Goal: Information Seeking & Learning: Check status

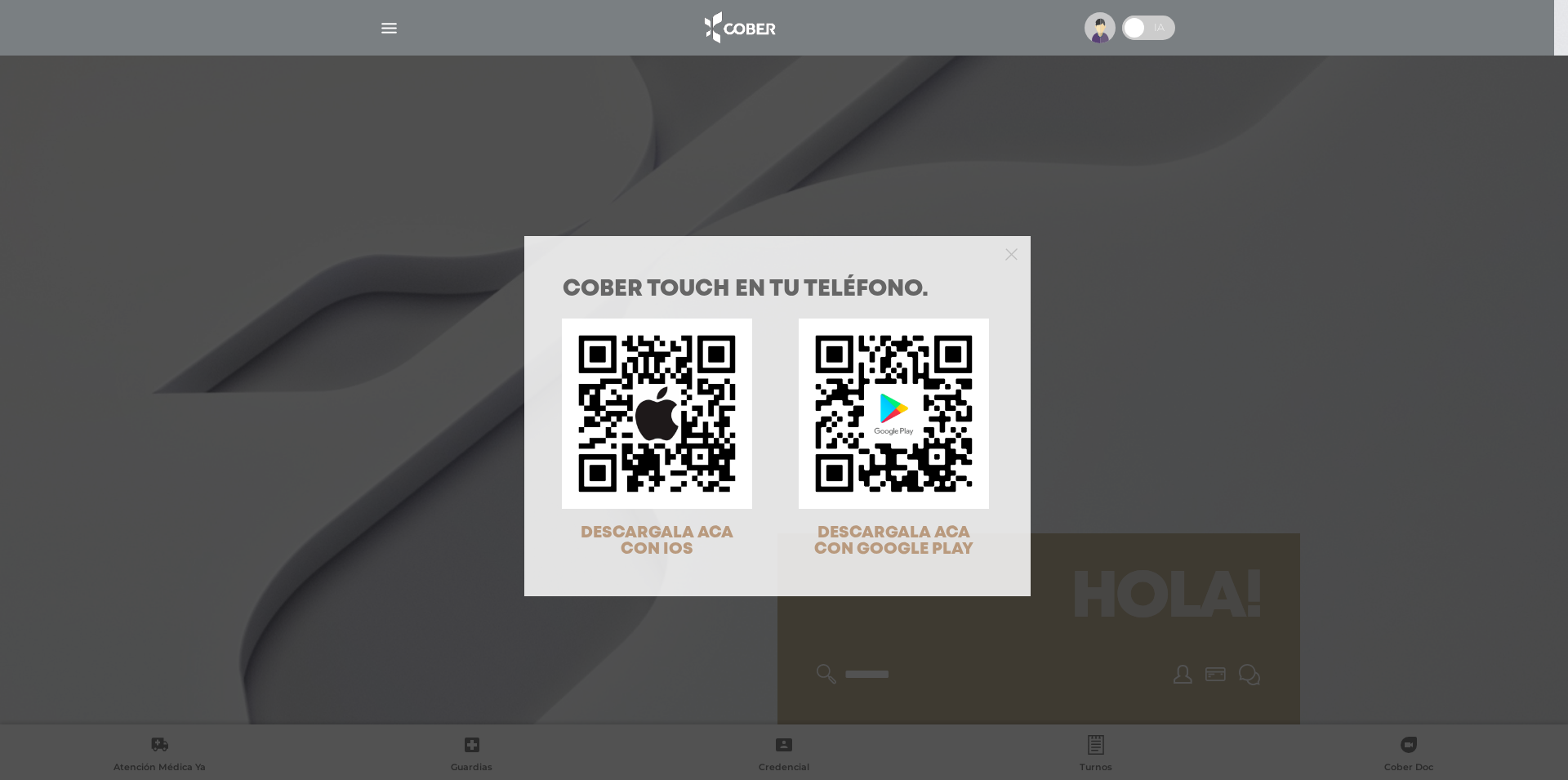
click at [1141, 335] on div "COBER TOUCH en tu teléfono. DESCARGALA ACA CON IOS DESCARGALA ACA CON GOOGLE PL…" at bounding box center [784, 390] width 1568 height 780
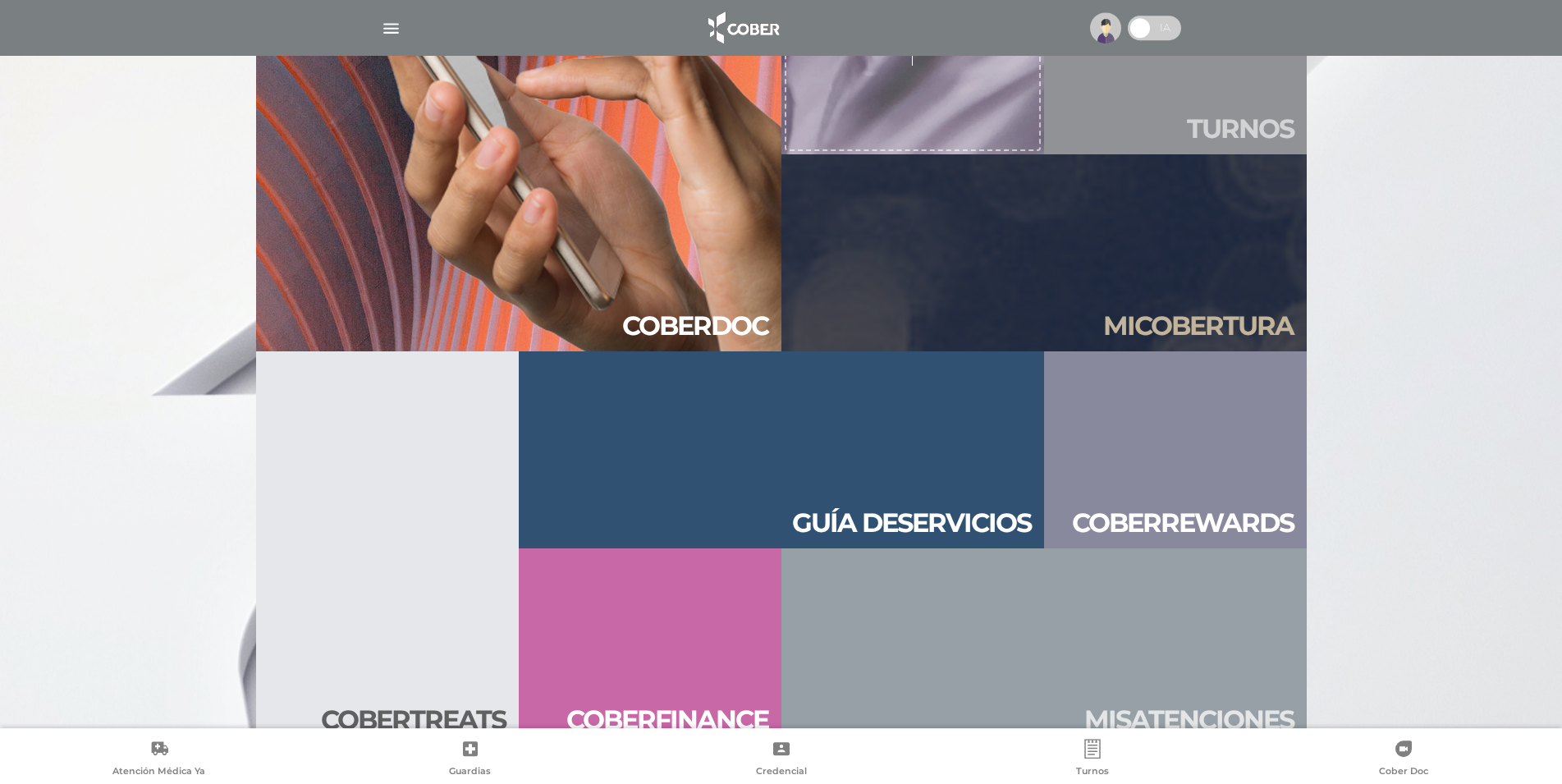
scroll to position [1772, 0]
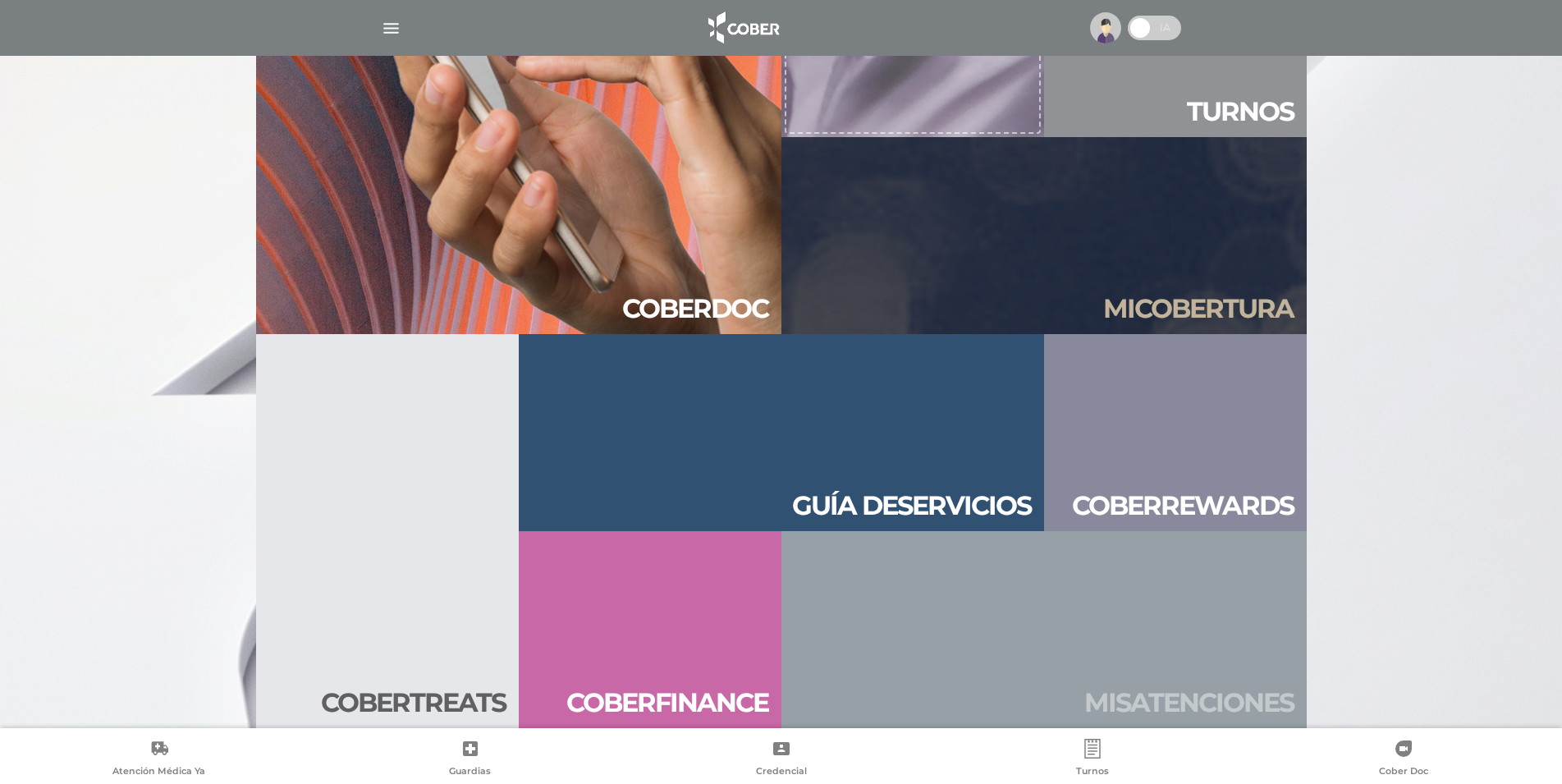
click at [1121, 623] on link "Mis aten ciones" at bounding box center [1045, 629] width 526 height 197
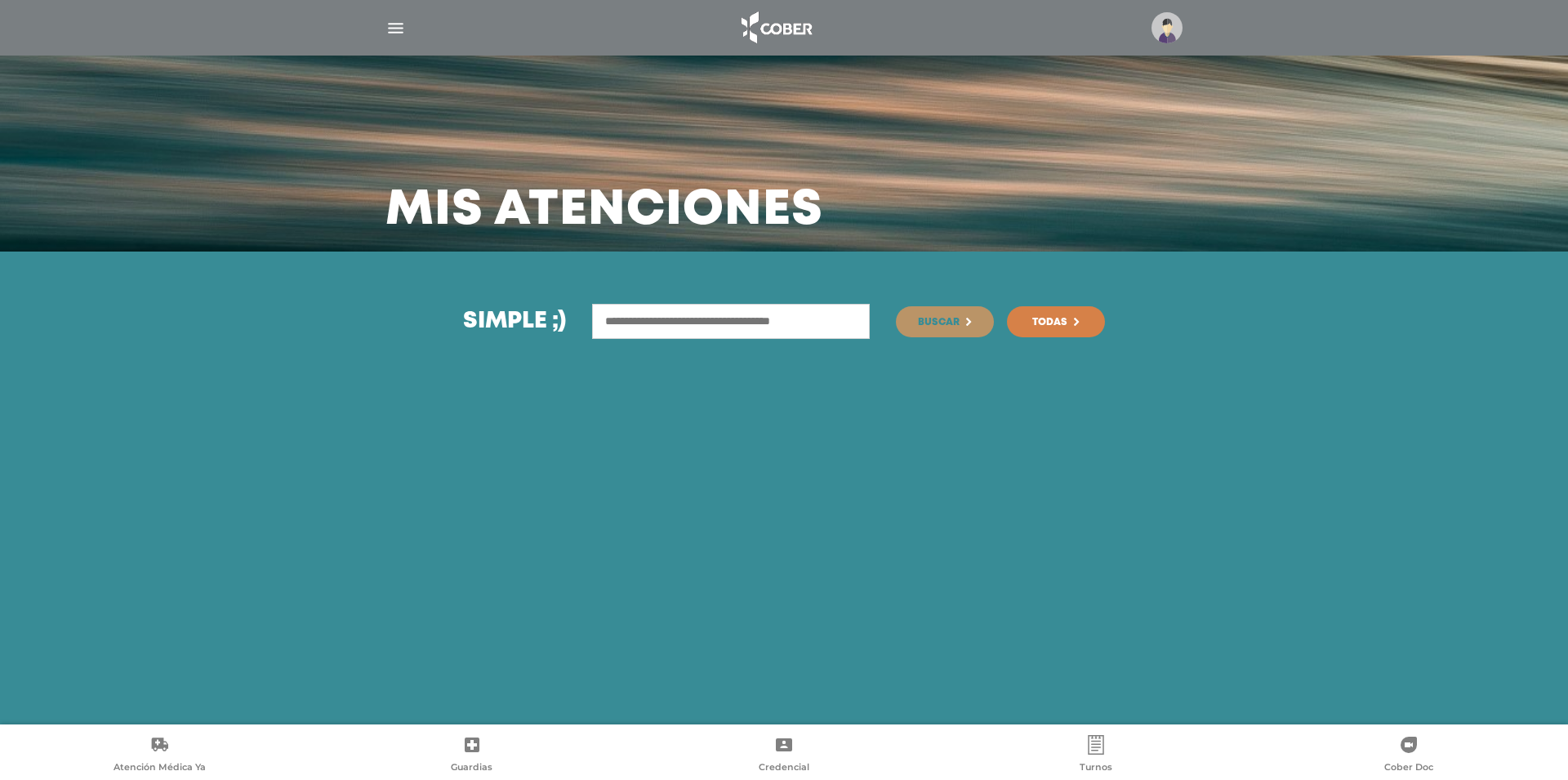
click at [1068, 312] on link "Todas" at bounding box center [1056, 321] width 98 height 31
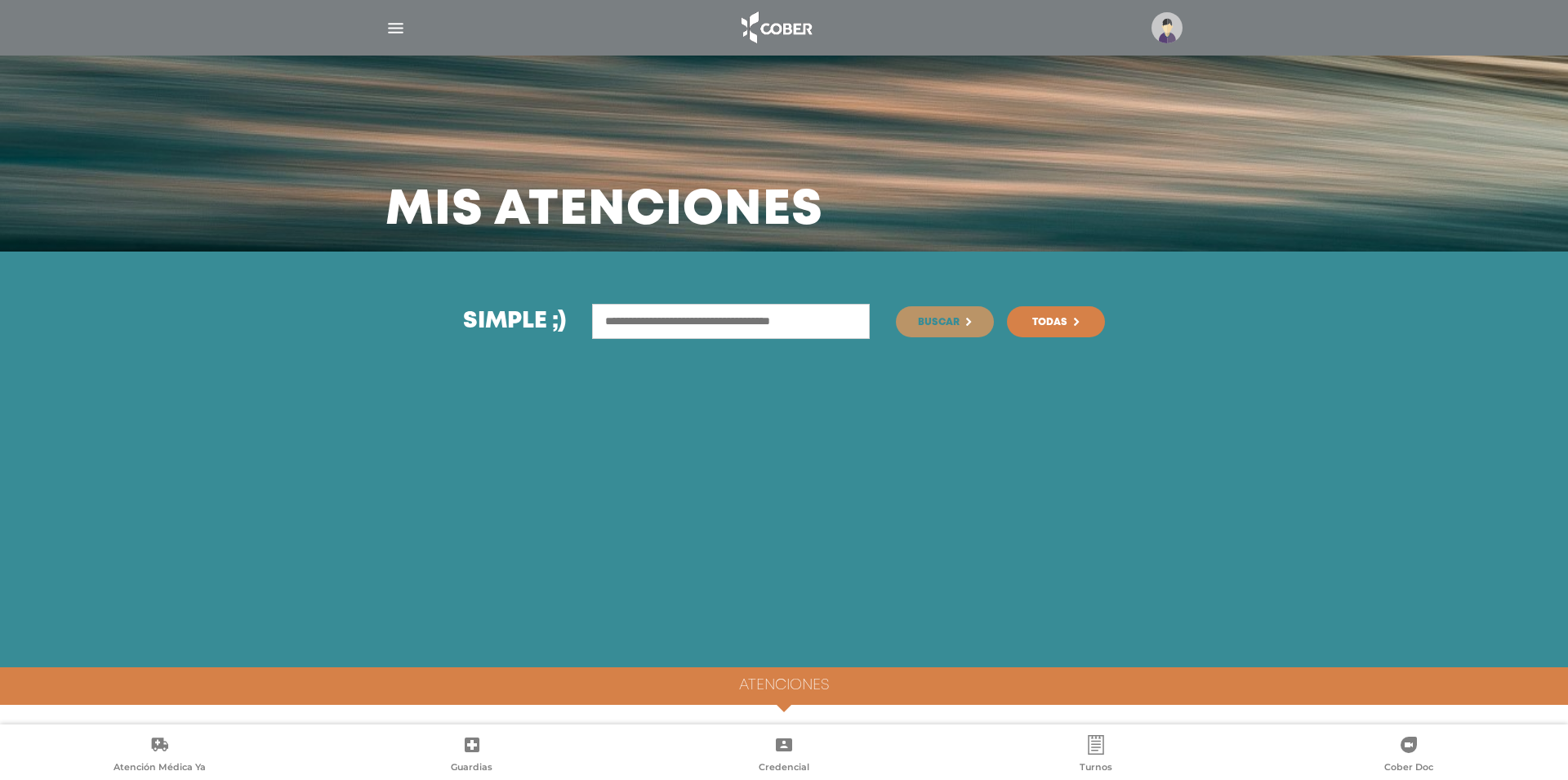
click at [958, 340] on div "Simple ;) [GEOGRAPHIC_DATA] Todas" at bounding box center [784, 459] width 1568 height 416
click at [957, 325] on span "Buscar" at bounding box center [938, 323] width 41 height 10
click at [1067, 318] on span "Todas" at bounding box center [1050, 323] width 35 height 10
click at [396, 40] on div at bounding box center [784, 28] width 836 height 39
click at [396, 23] on img "button" at bounding box center [396, 28] width 20 height 20
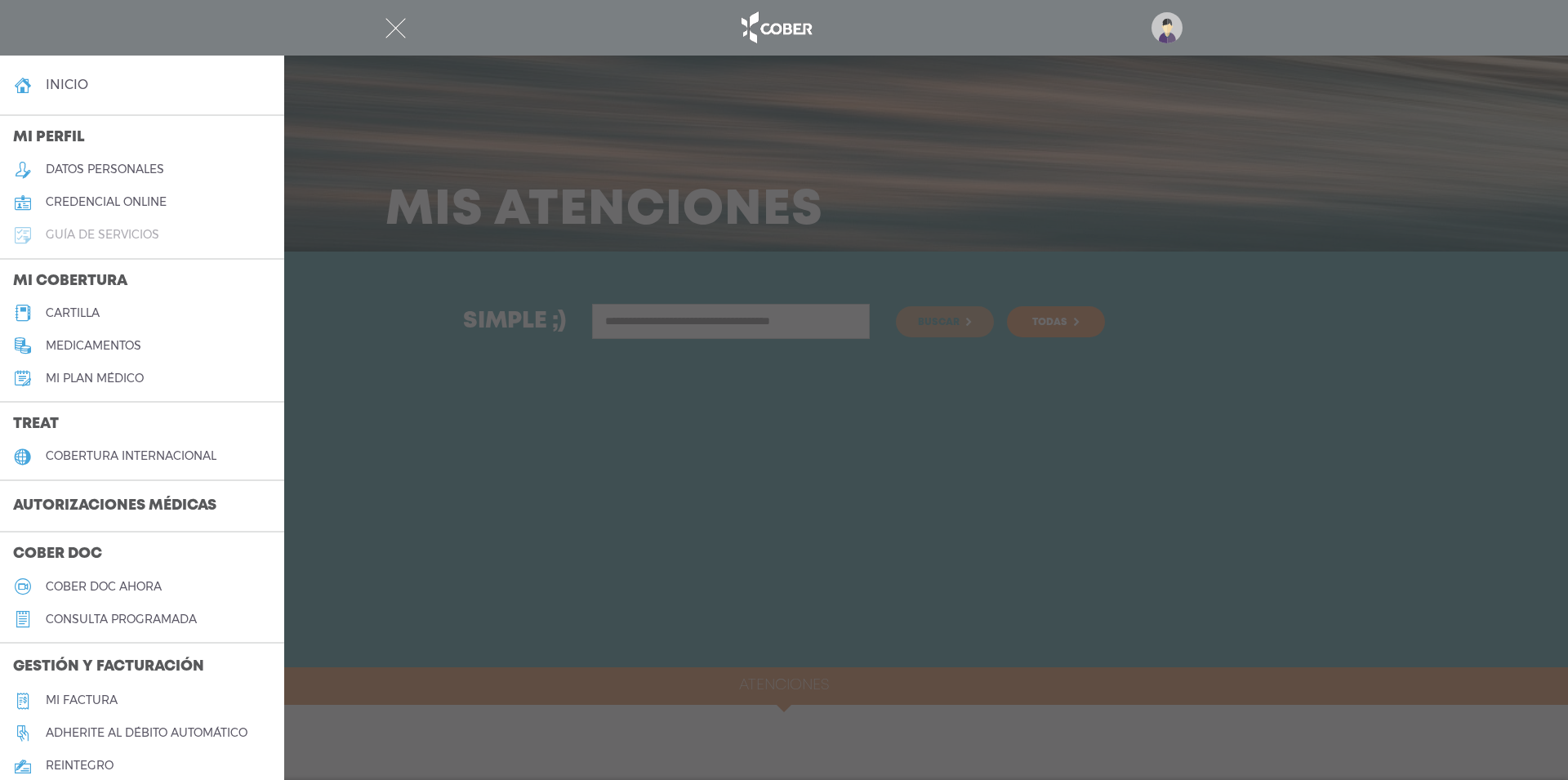
click at [100, 236] on h5 "guía de servicios" at bounding box center [102, 234] width 114 height 13
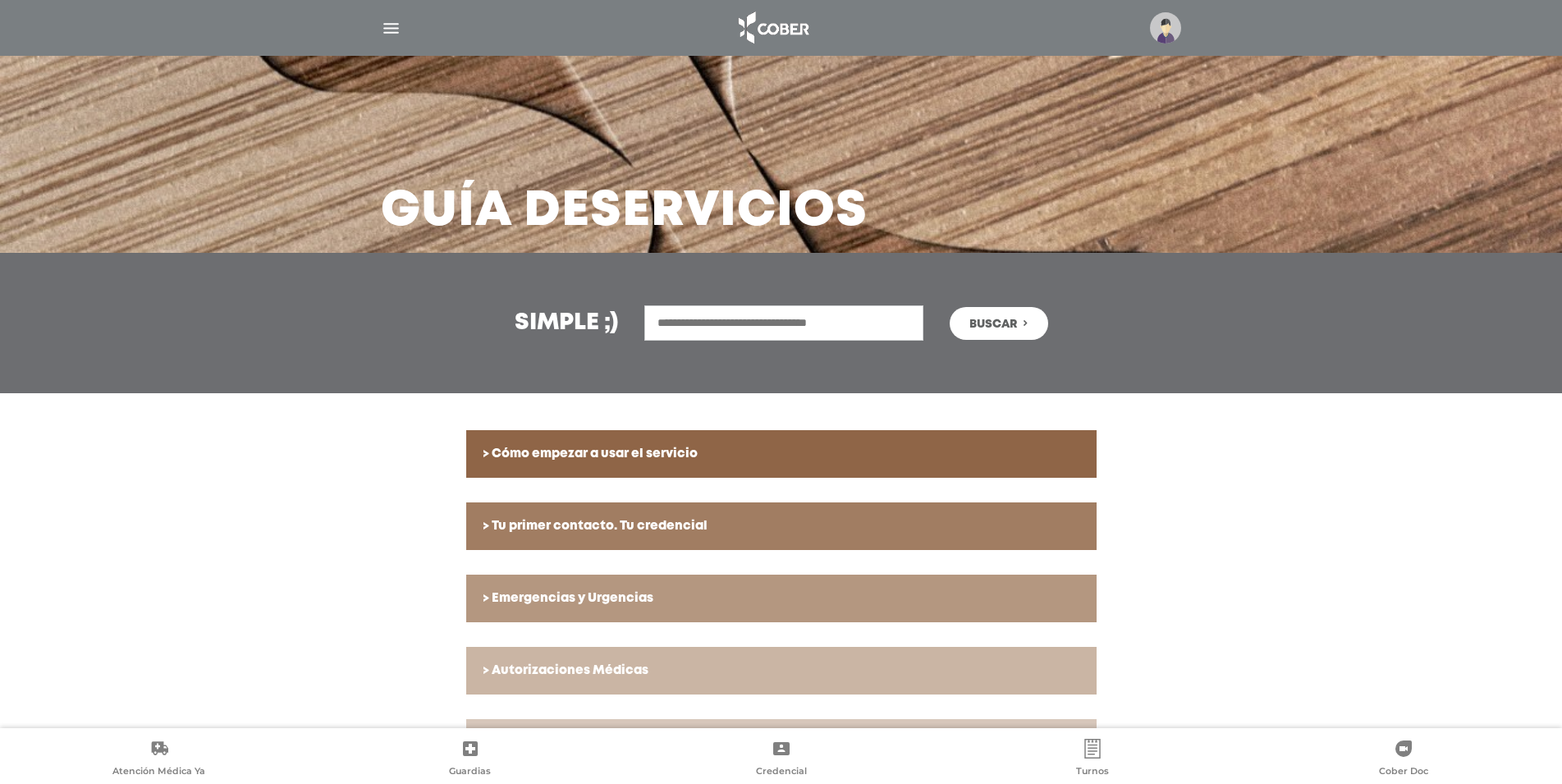
click at [378, 28] on div at bounding box center [781, 28] width 840 height 39
click at [384, 29] on img "button" at bounding box center [391, 28] width 20 height 20
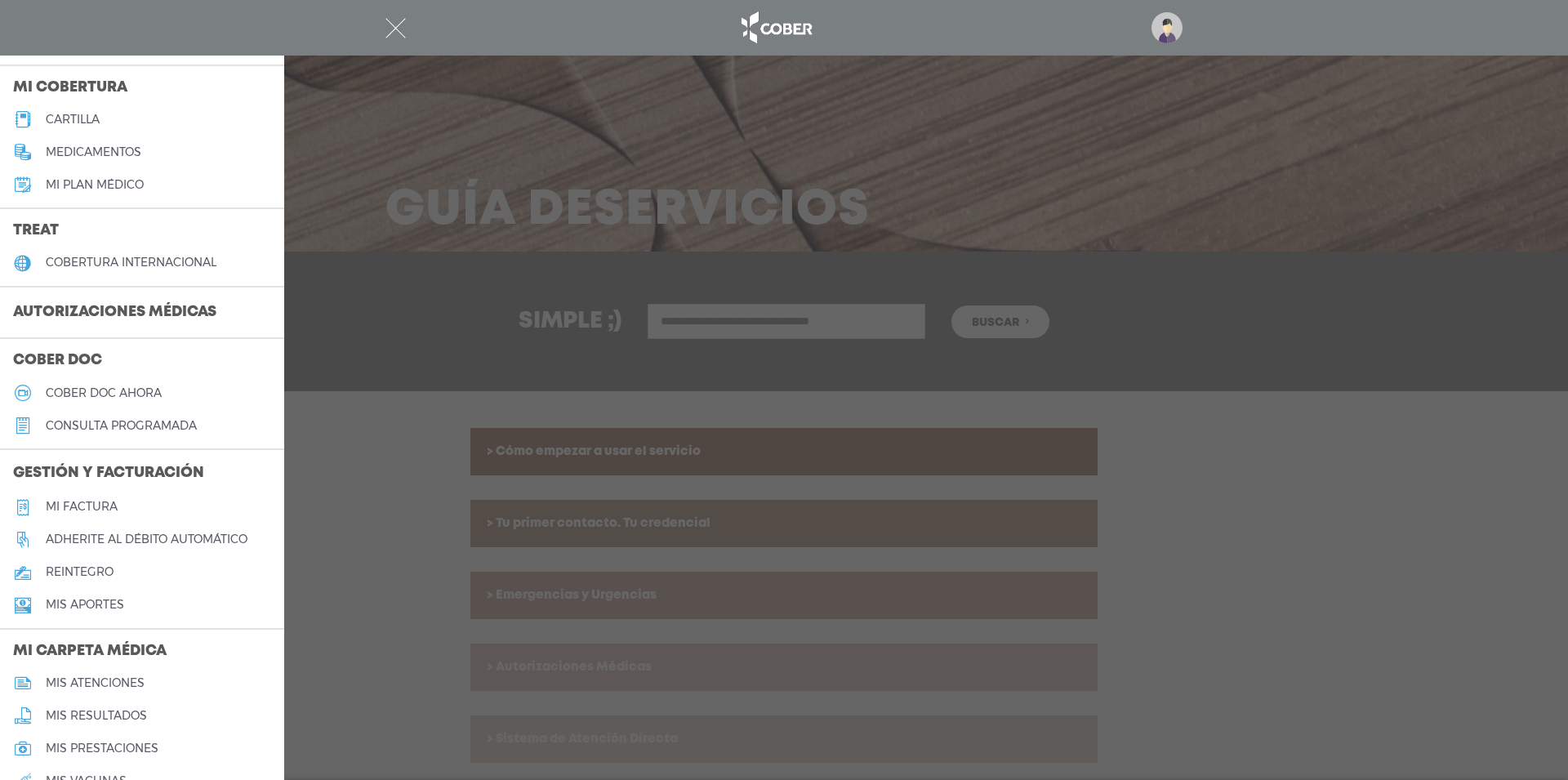
scroll to position [248, 0]
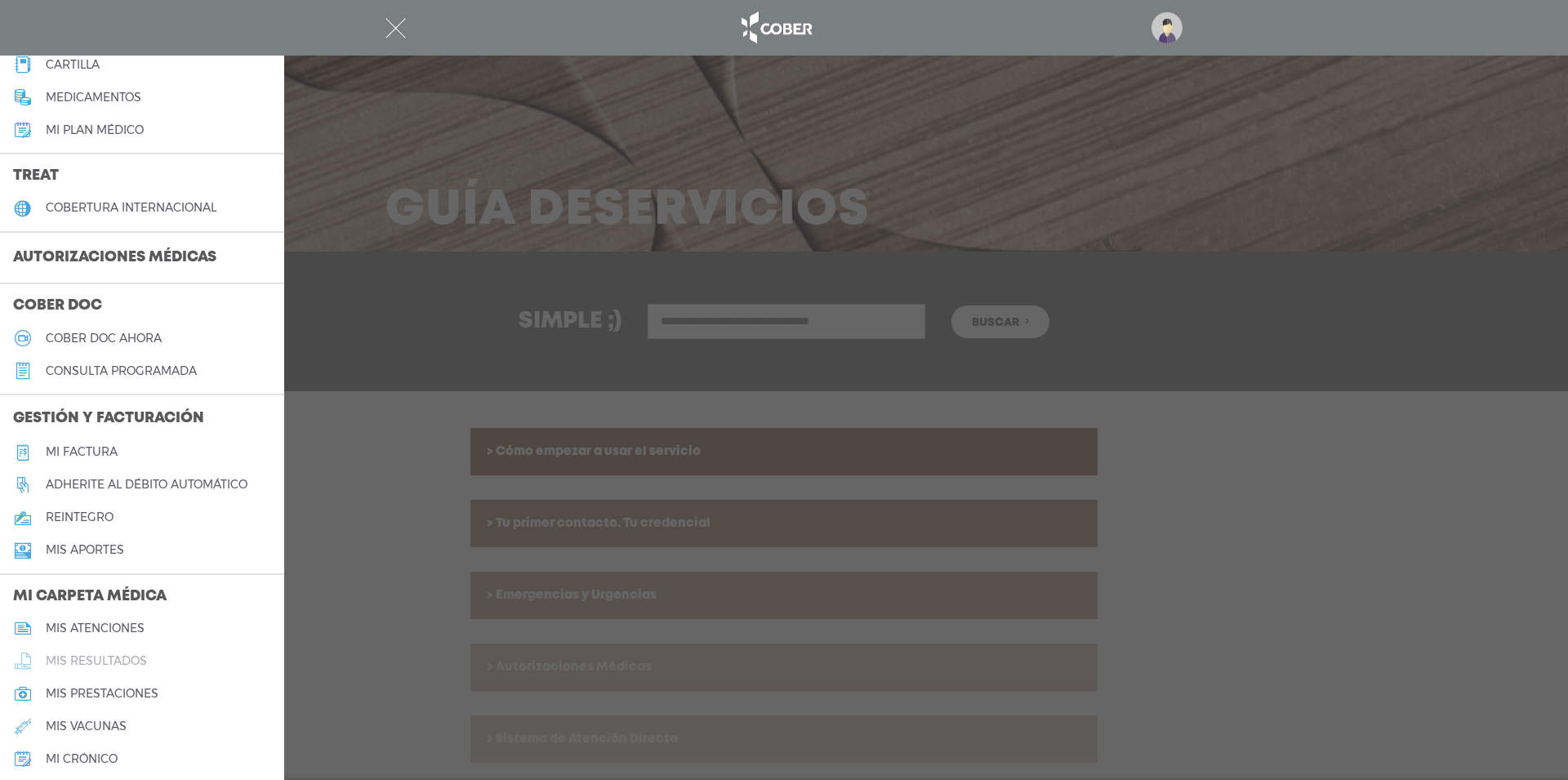
click at [90, 664] on h5 "mis resultados" at bounding box center [96, 660] width 101 height 13
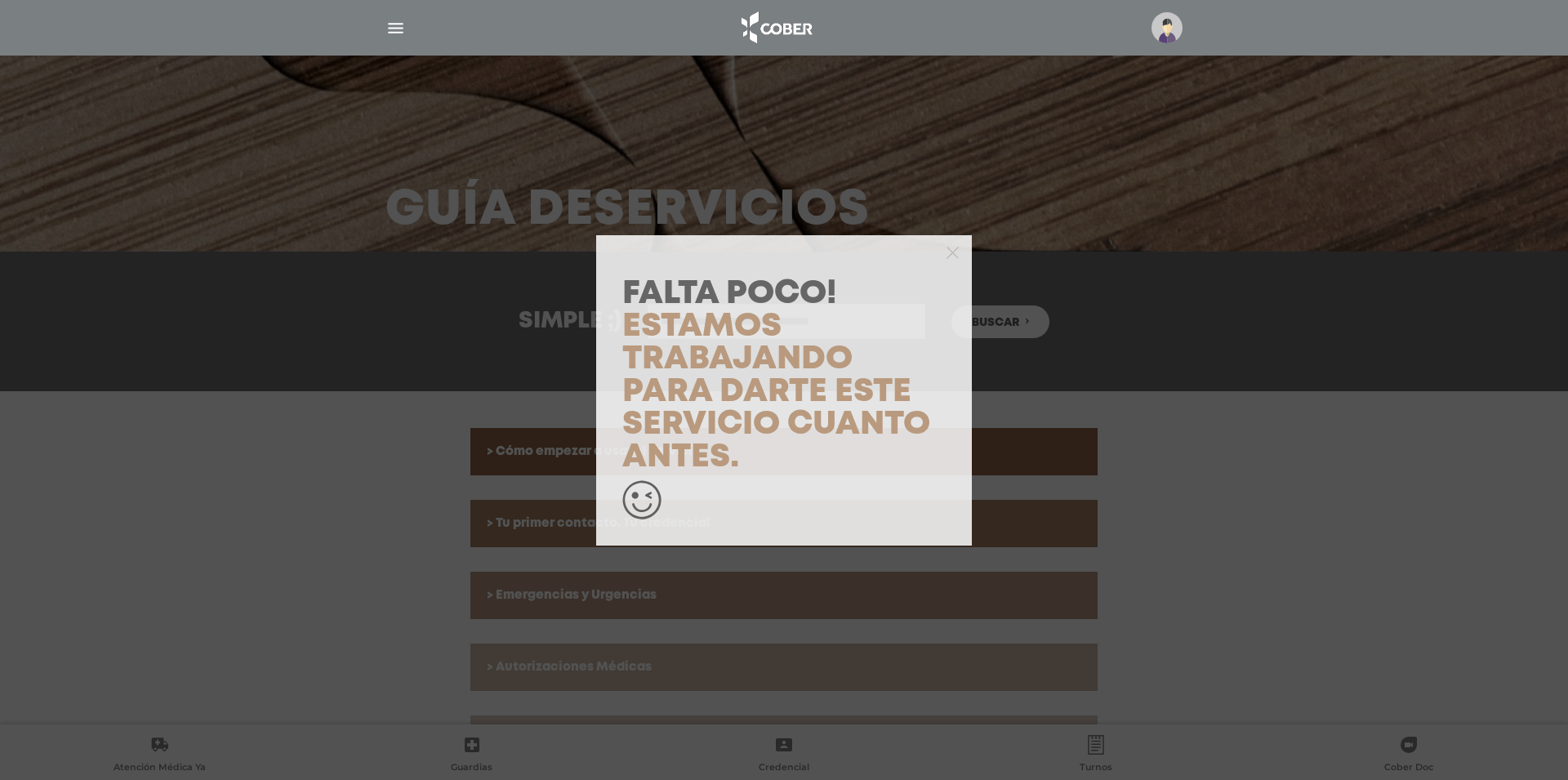
click at [465, 420] on div "Falta Poco! Estamos trabajando para darte este servicio cuanto antes." at bounding box center [784, 390] width 1568 height 780
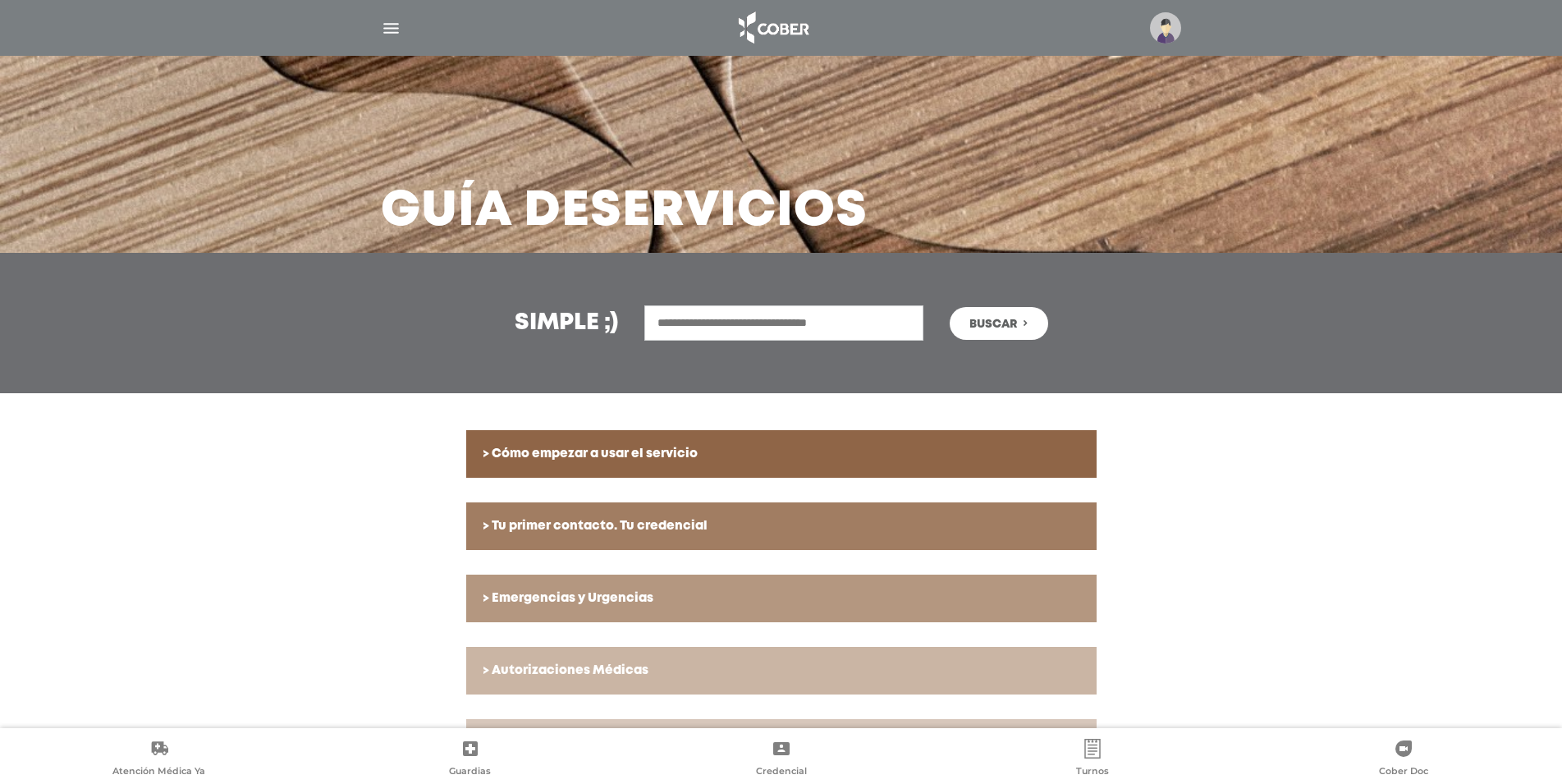
click at [398, 33] on img "button" at bounding box center [391, 28] width 20 height 20
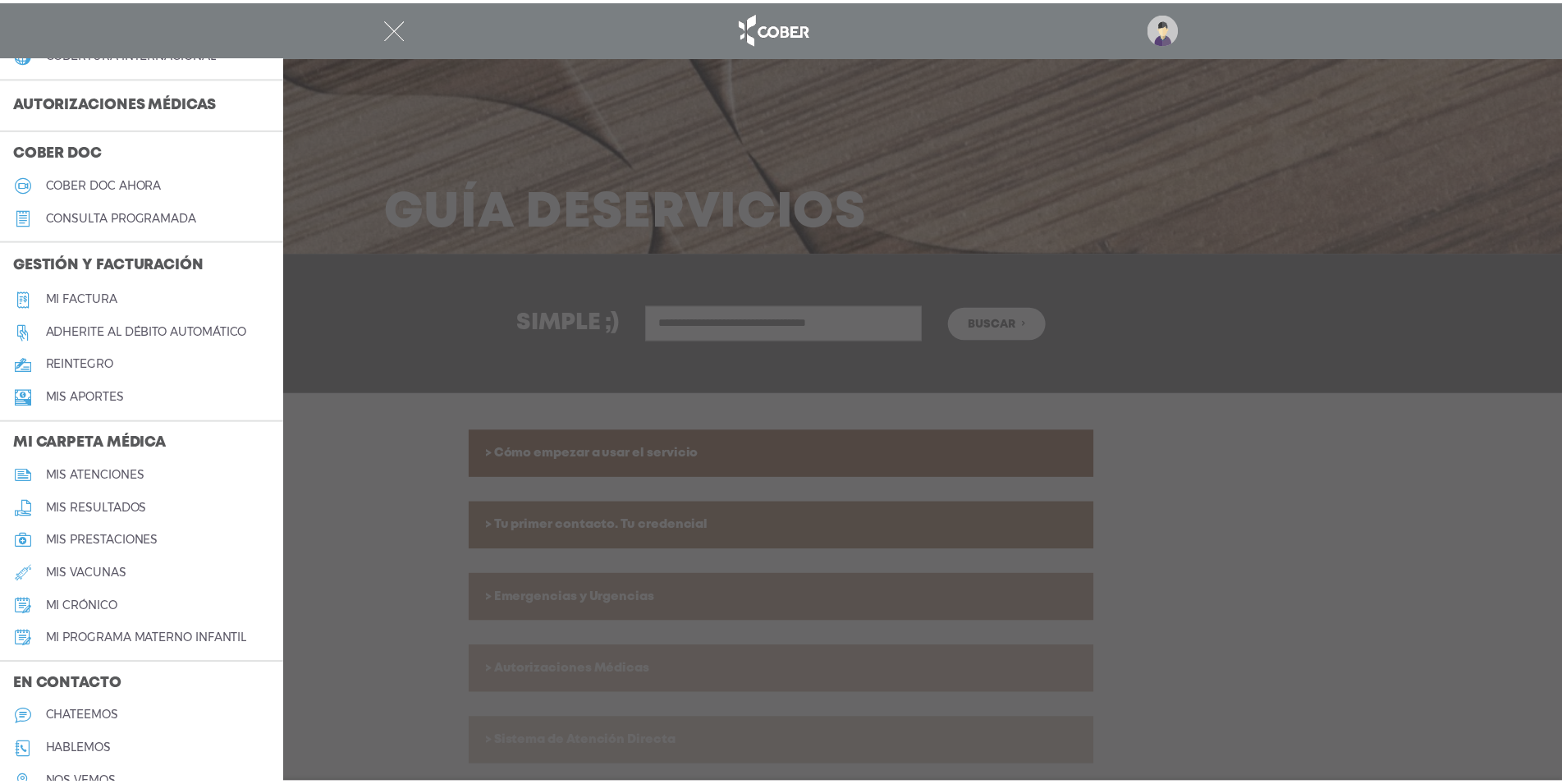
scroll to position [482, 0]
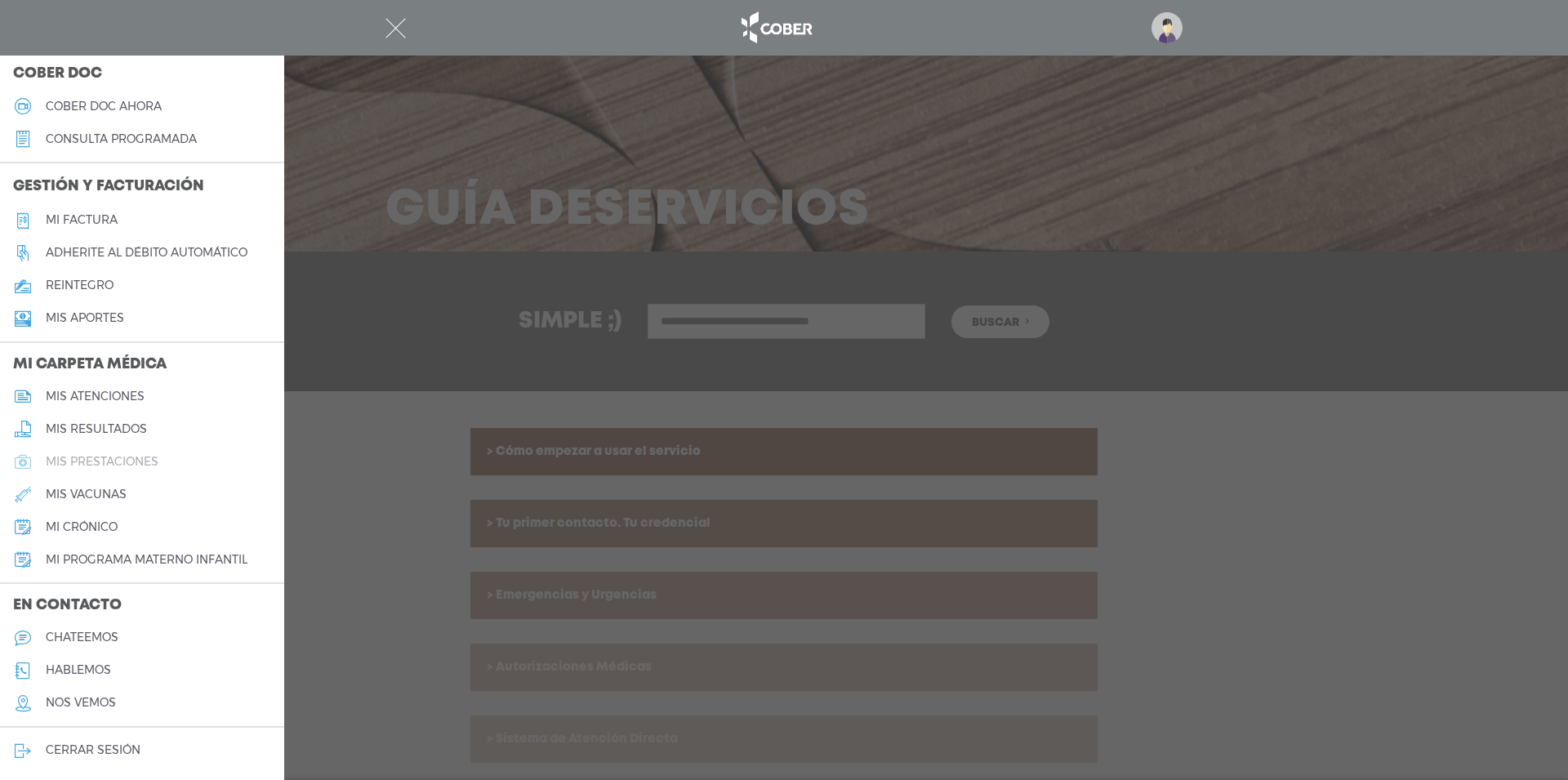
click at [92, 459] on h5 "mis prestaciones" at bounding box center [102, 461] width 113 height 13
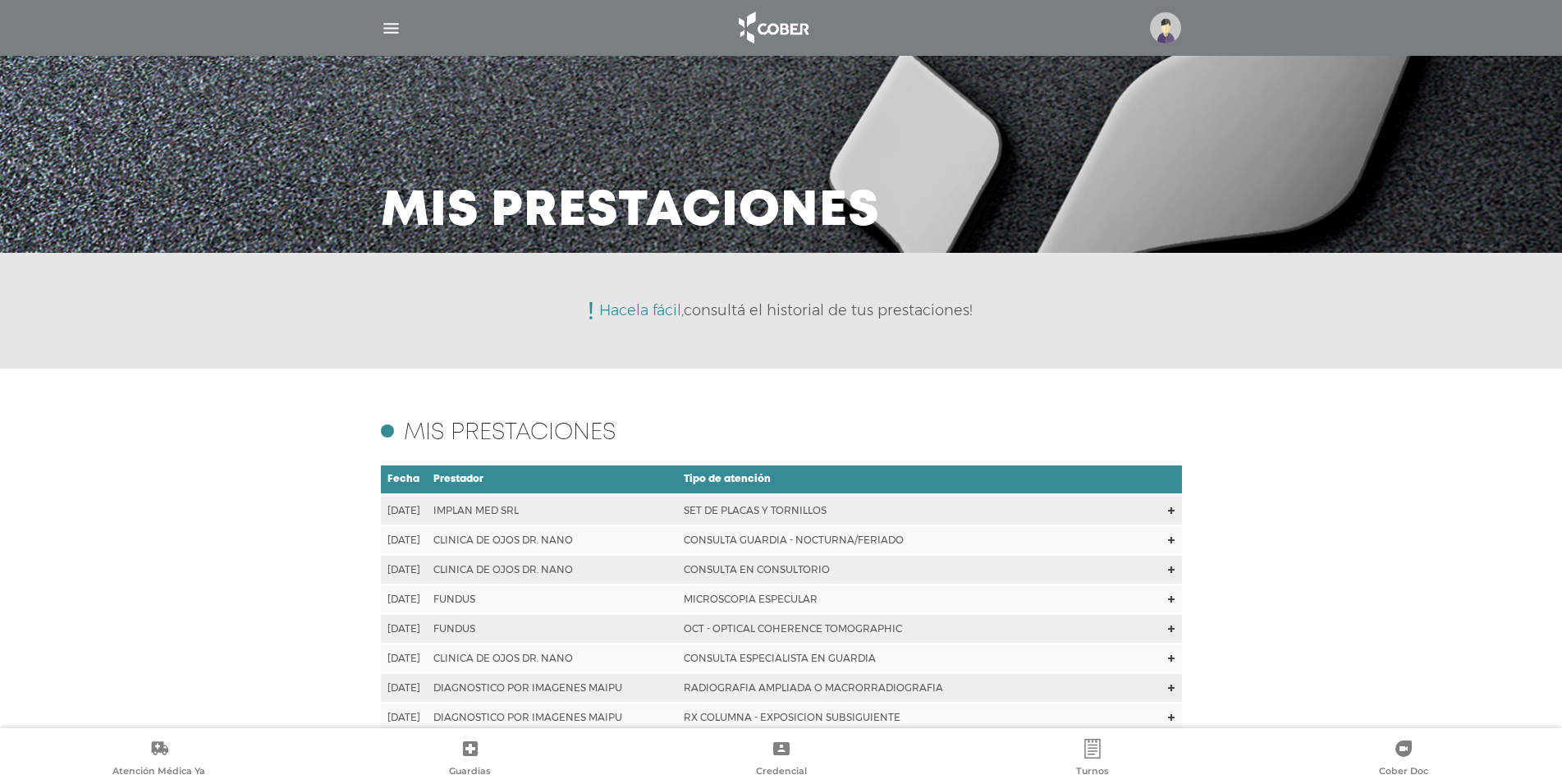
click at [402, 511] on td "[DATE]" at bounding box center [404, 510] width 47 height 31
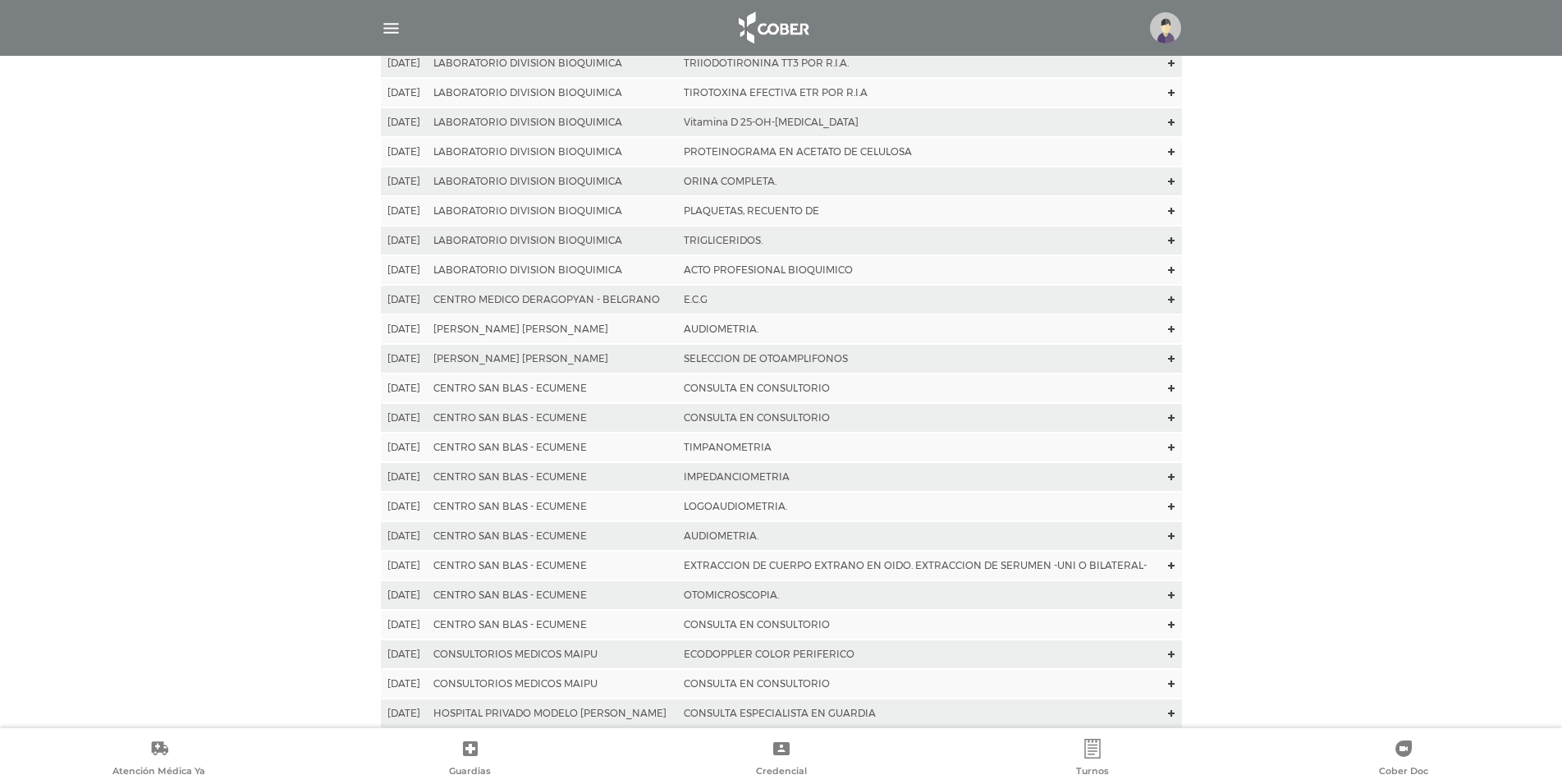
scroll to position [2388, 0]
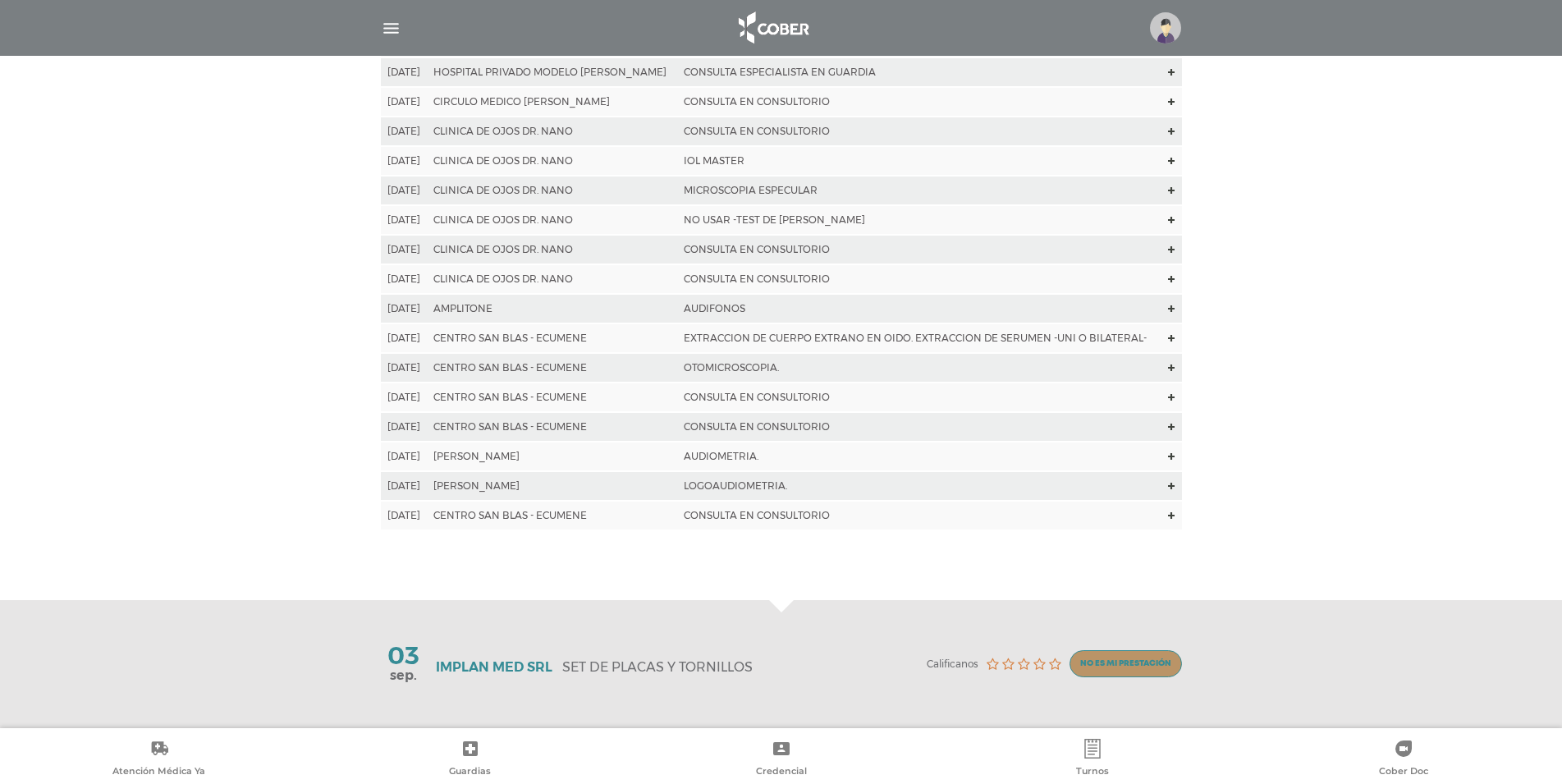
click at [708, 671] on p "SET DE PLACAS Y TORNILLOS" at bounding box center [657, 666] width 191 height 15
click at [928, 665] on span "Calificanos" at bounding box center [952, 664] width 52 height 12
click at [987, 664] on icon at bounding box center [993, 663] width 13 height 13
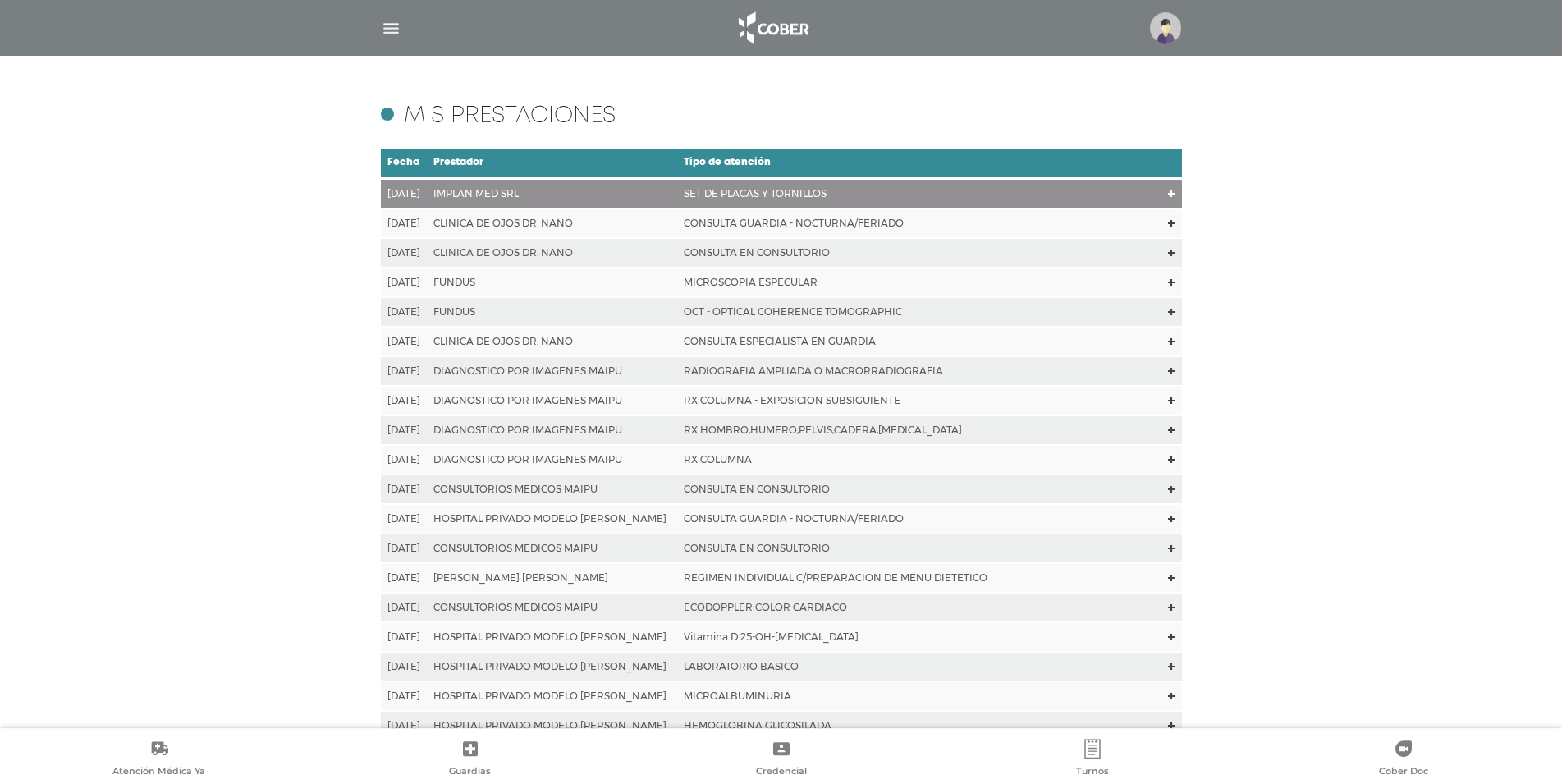
scroll to position [0, 0]
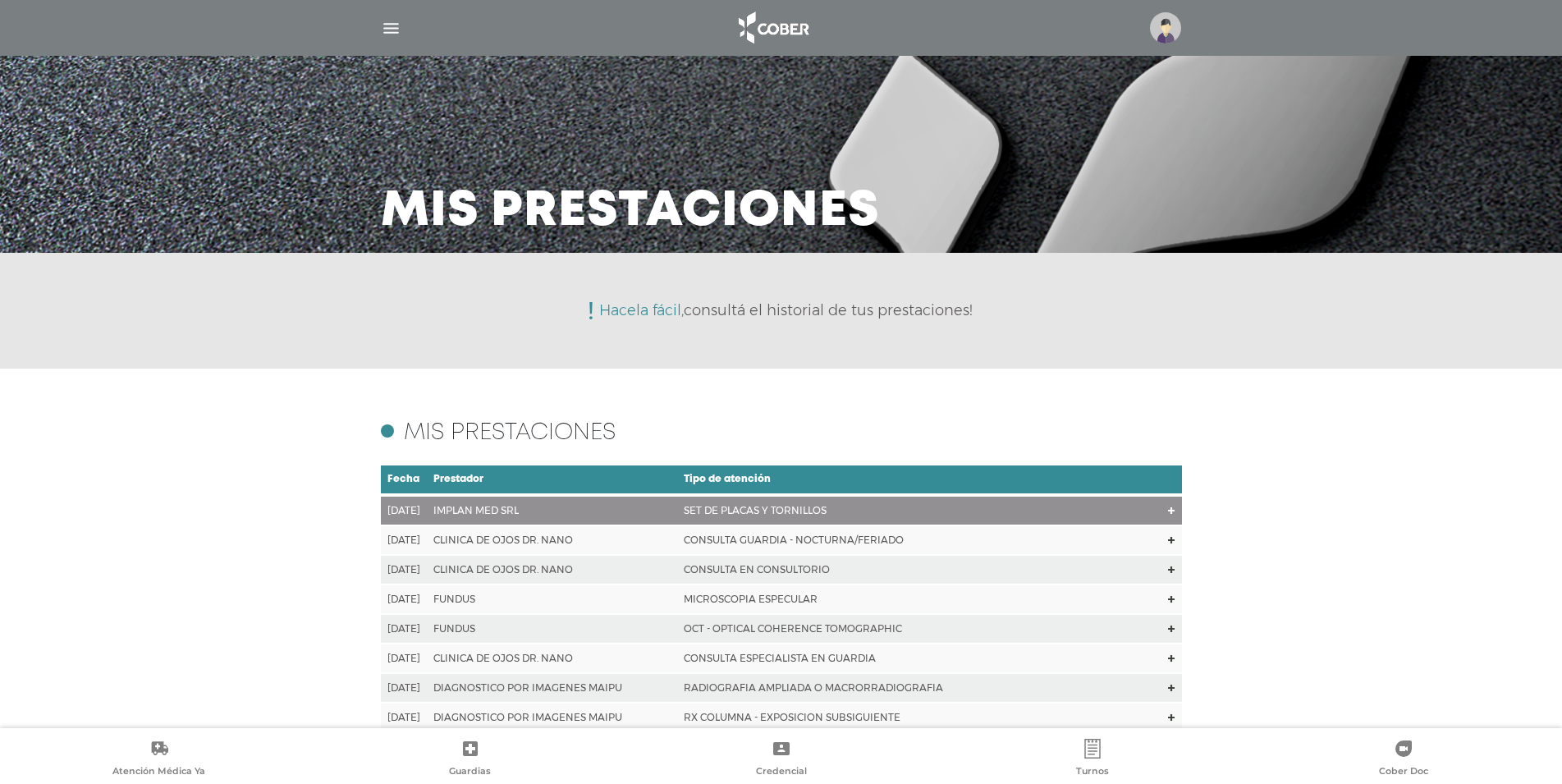
click at [821, 593] on td "MICROSCOPIA ESPECULAR" at bounding box center [919, 598] width 483 height 30
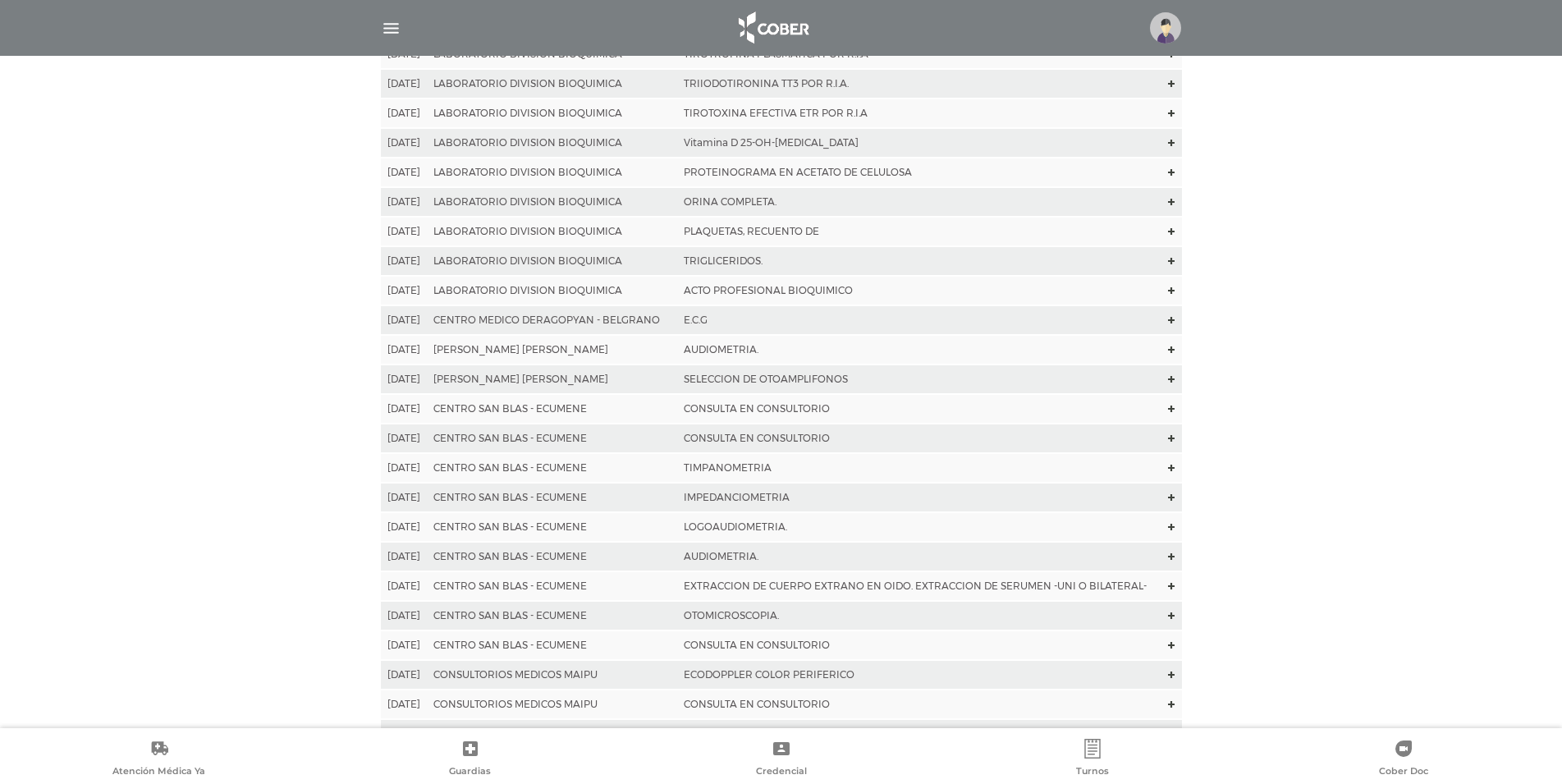
scroll to position [2388, 0]
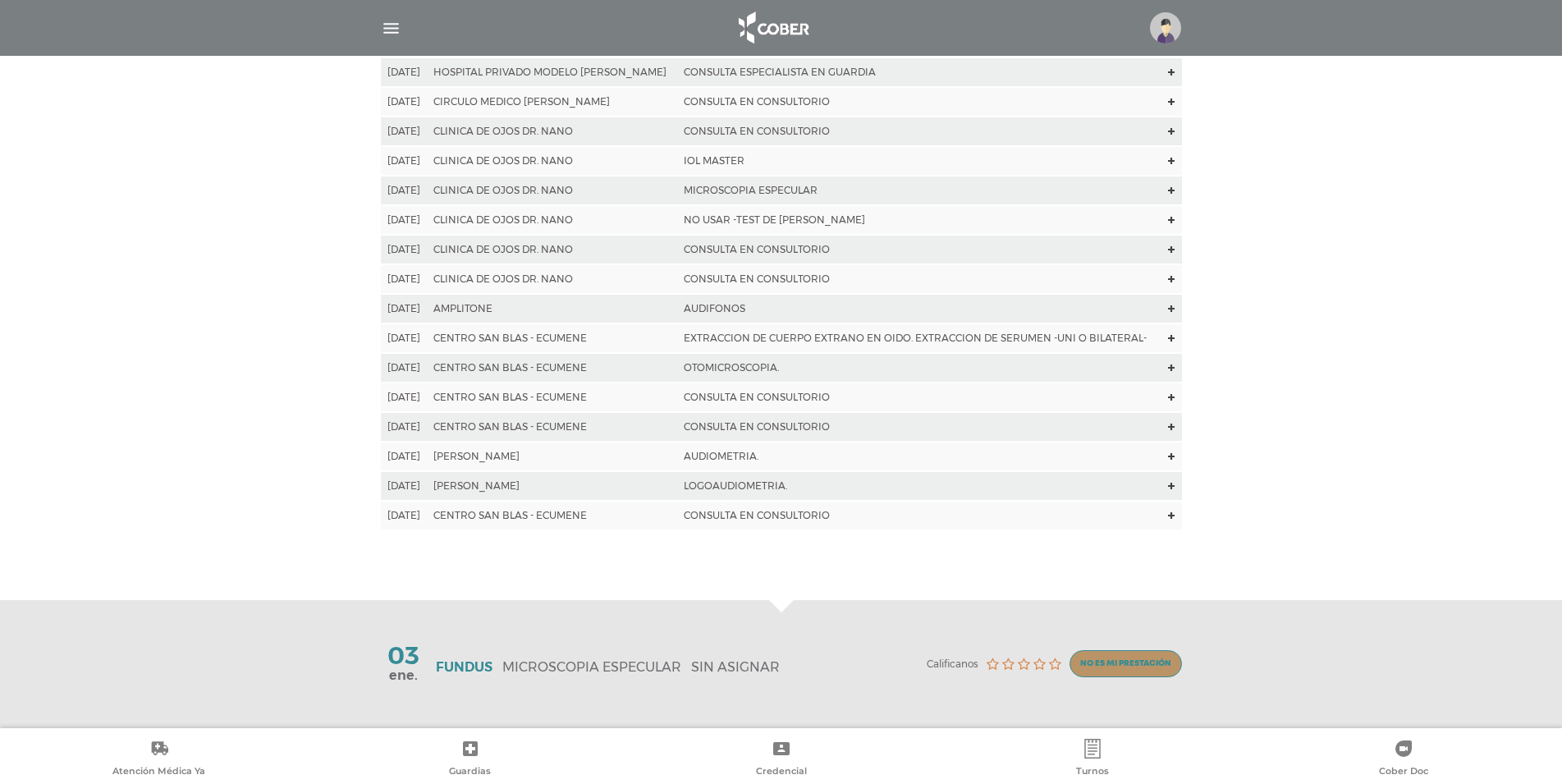
drag, startPoint x: 479, startPoint y: 662, endPoint x: 789, endPoint y: 670, distance: 310.1
click at [786, 670] on div "03 ene. [MEDICAL_DATA] MICROSCOPIA ESPECULAR SIN ASIGNAR Calificanos" at bounding box center [781, 664] width 801 height 89
drag, startPoint x: 792, startPoint y: 670, endPoint x: 704, endPoint y: 669, distance: 88.0
click at [790, 670] on div "03 ene. [MEDICAL_DATA] MICROSCOPIA ESPECULAR SIN ASIGNAR Calificanos" at bounding box center [781, 664] width 801 height 89
click at [395, 670] on span "ene." at bounding box center [404, 675] width 29 height 13
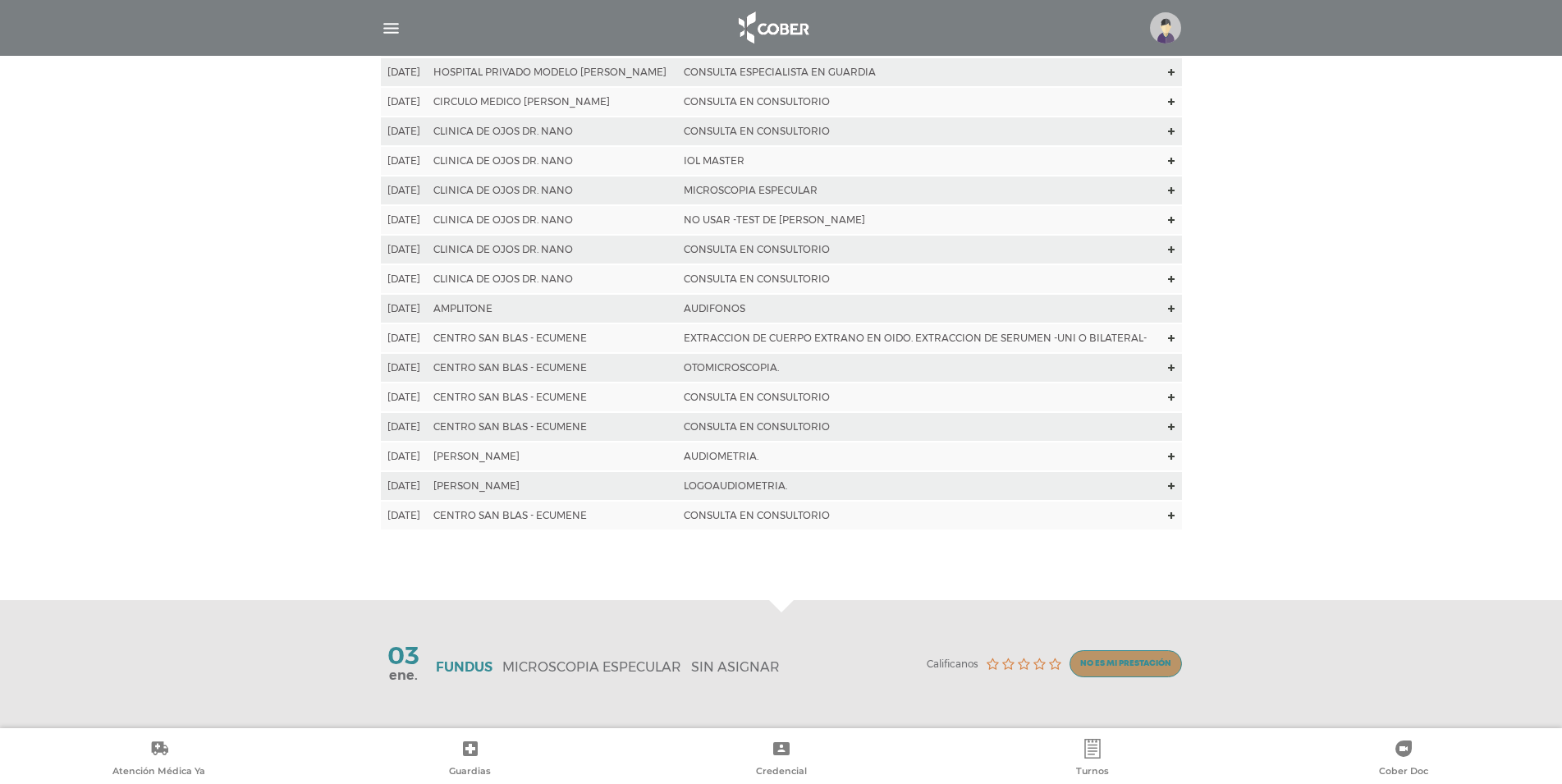
click at [559, 674] on p "MICROSCOPIA ESPECULAR" at bounding box center [591, 666] width 179 height 15
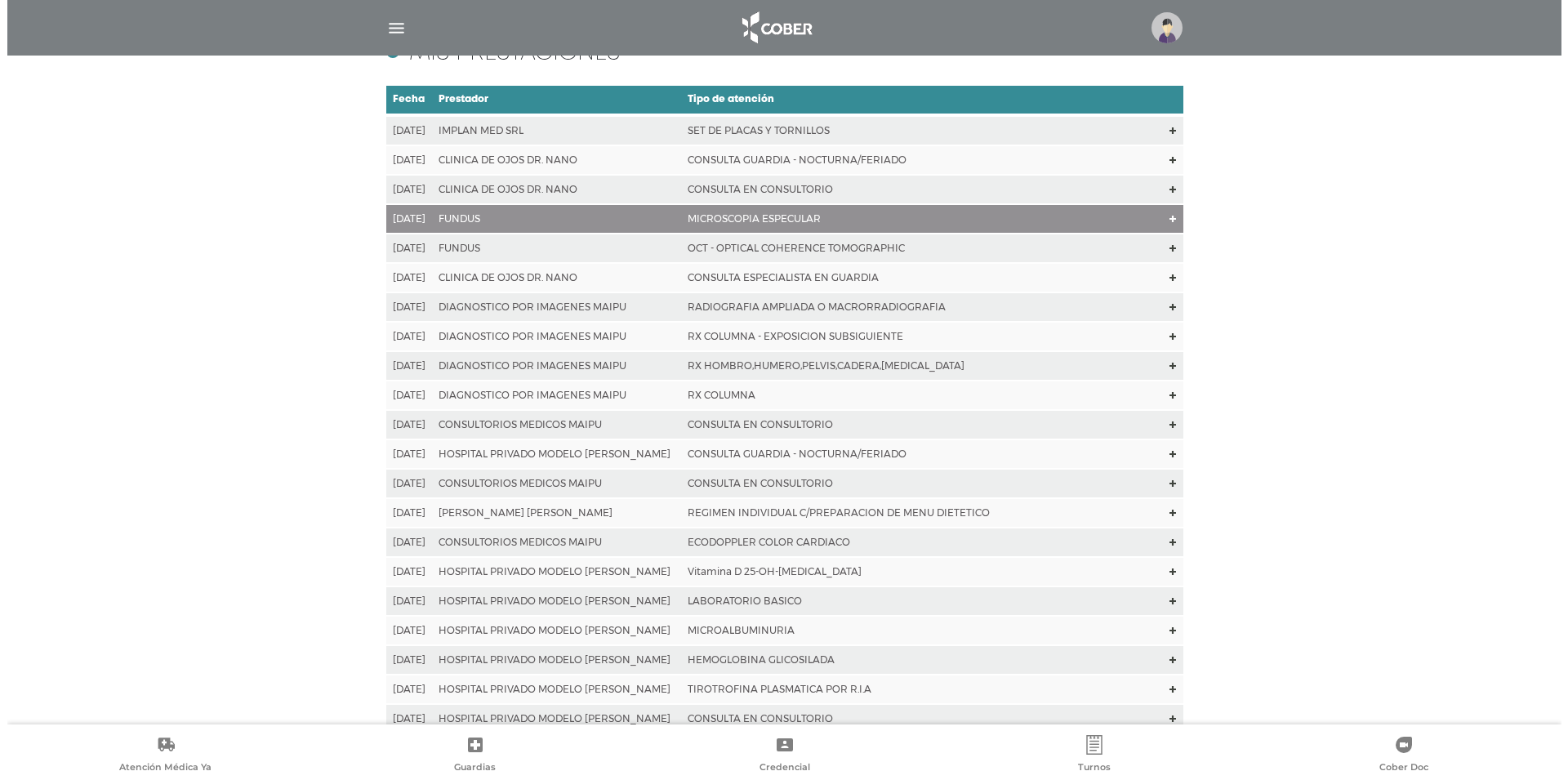
scroll to position [0, 0]
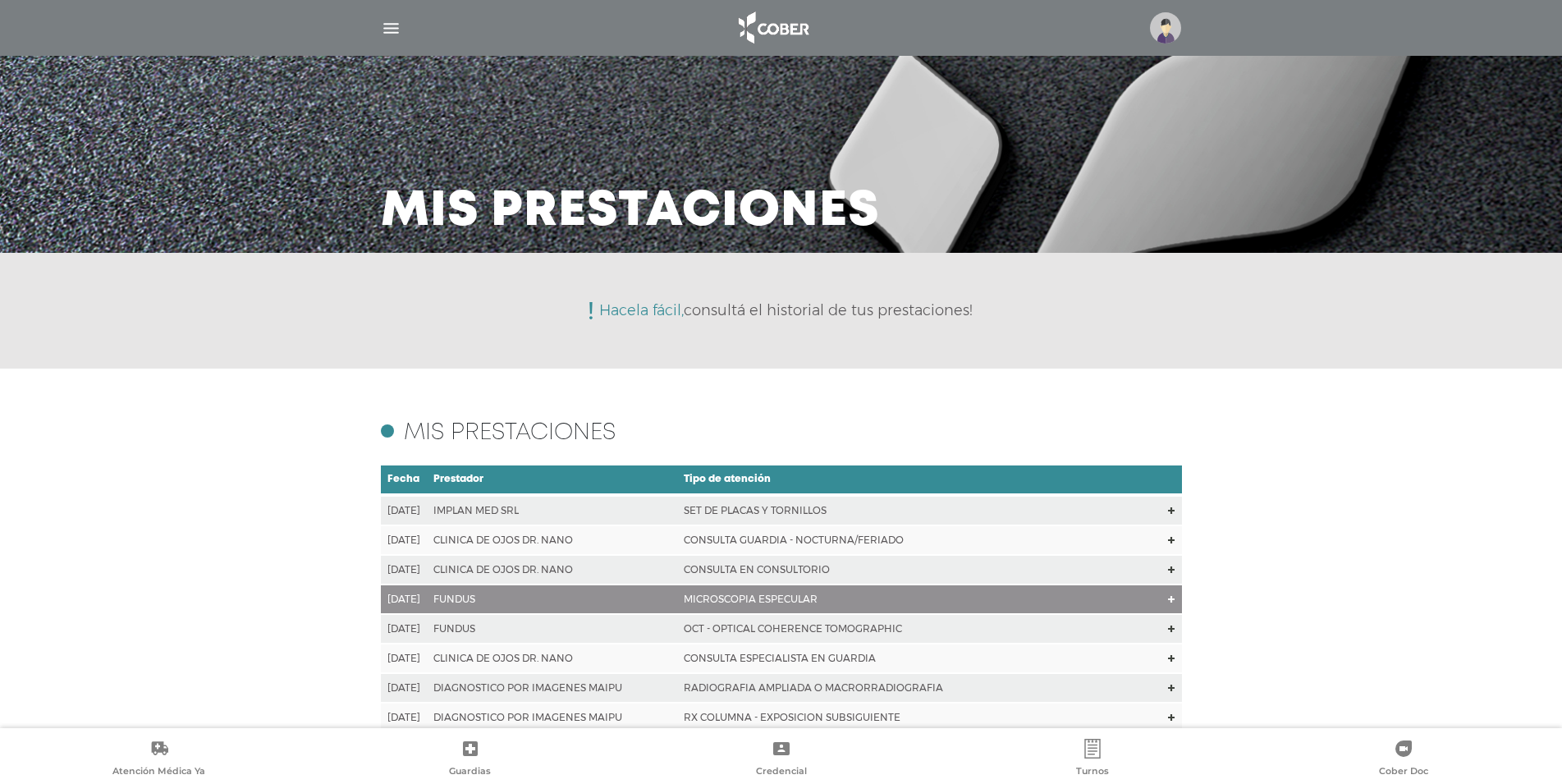
click at [388, 26] on img "button" at bounding box center [391, 28] width 20 height 20
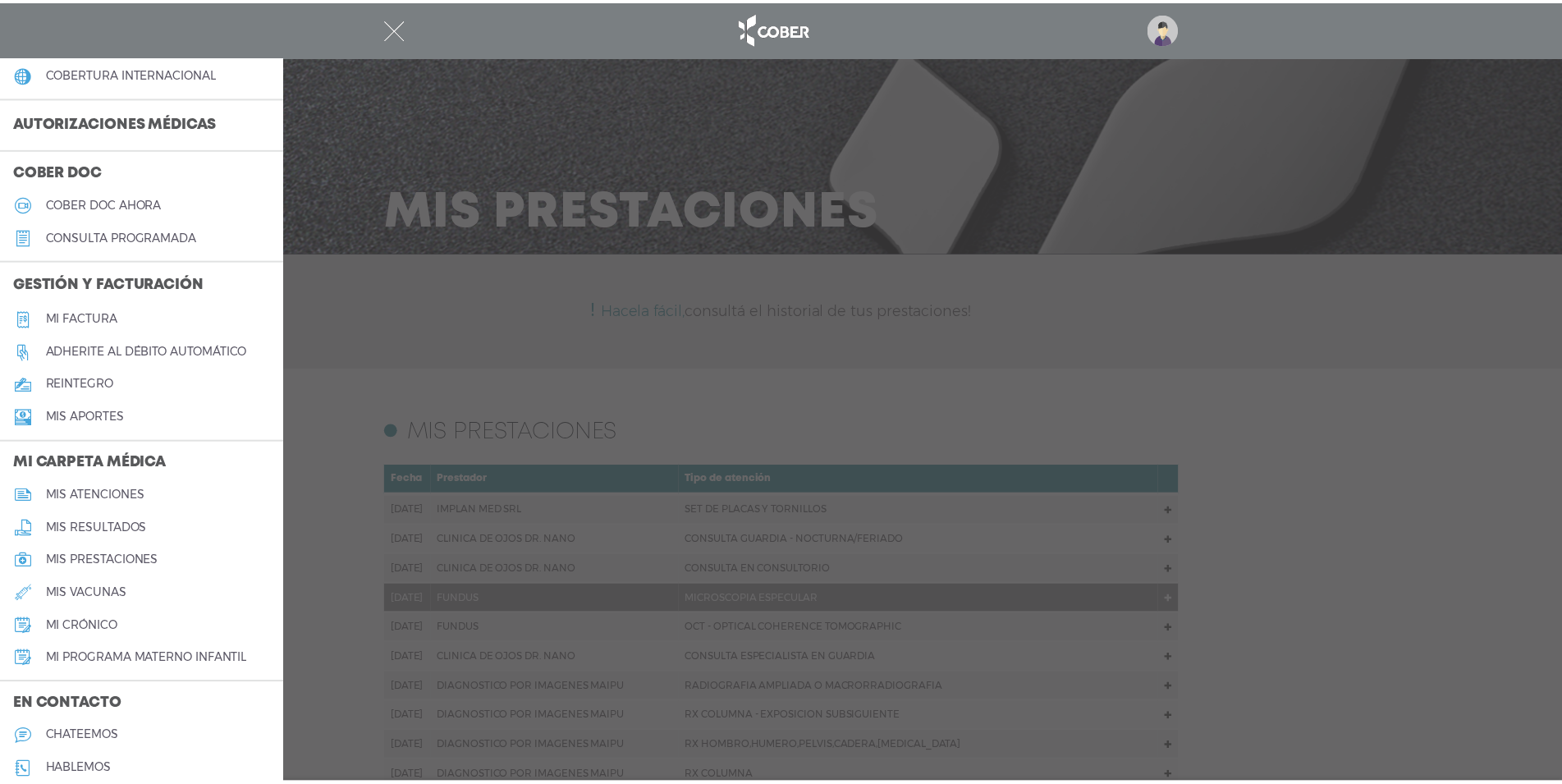
scroll to position [482, 0]
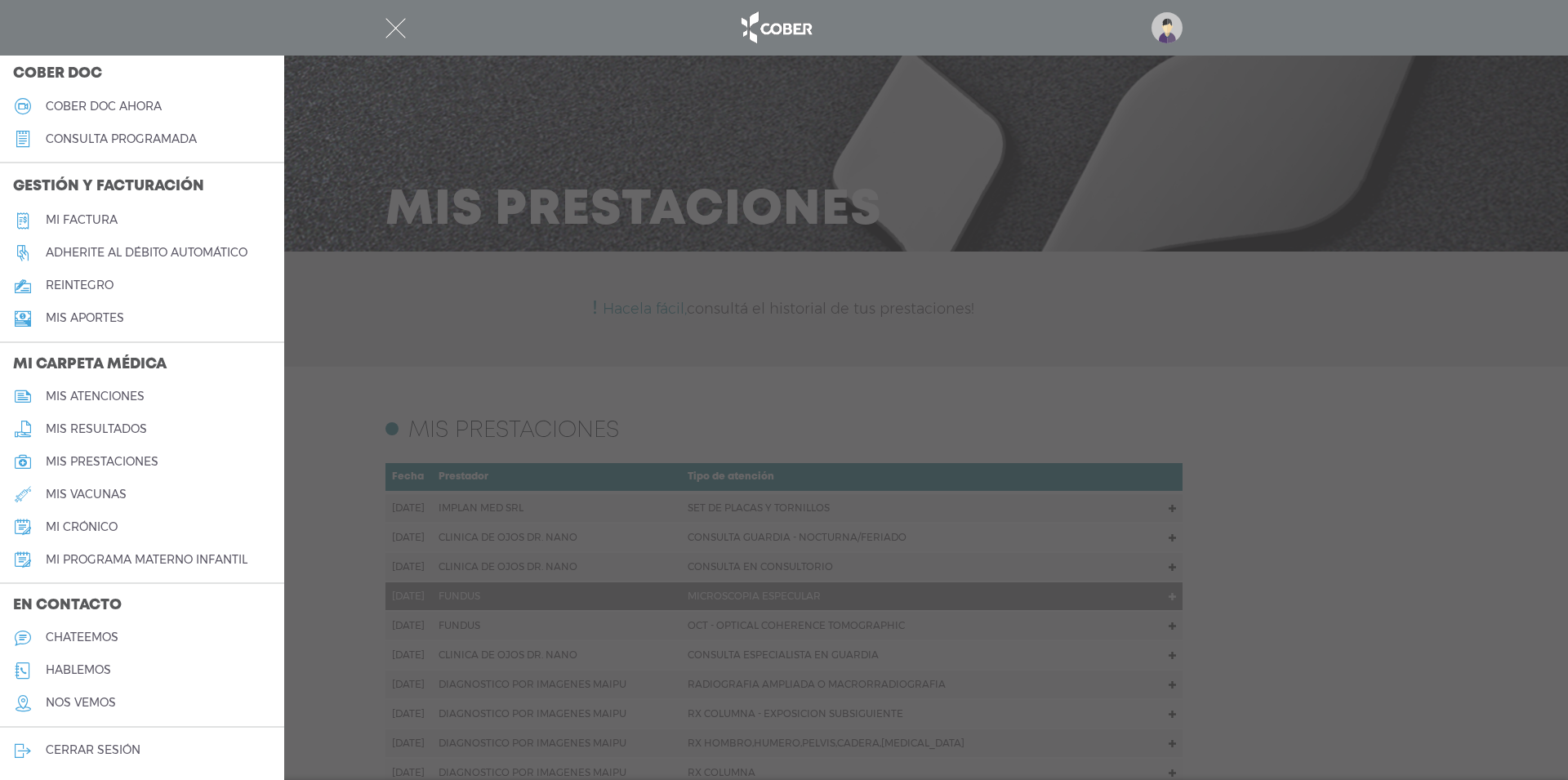
click at [68, 527] on h5 "mi crónico" at bounding box center [81, 527] width 72 height 13
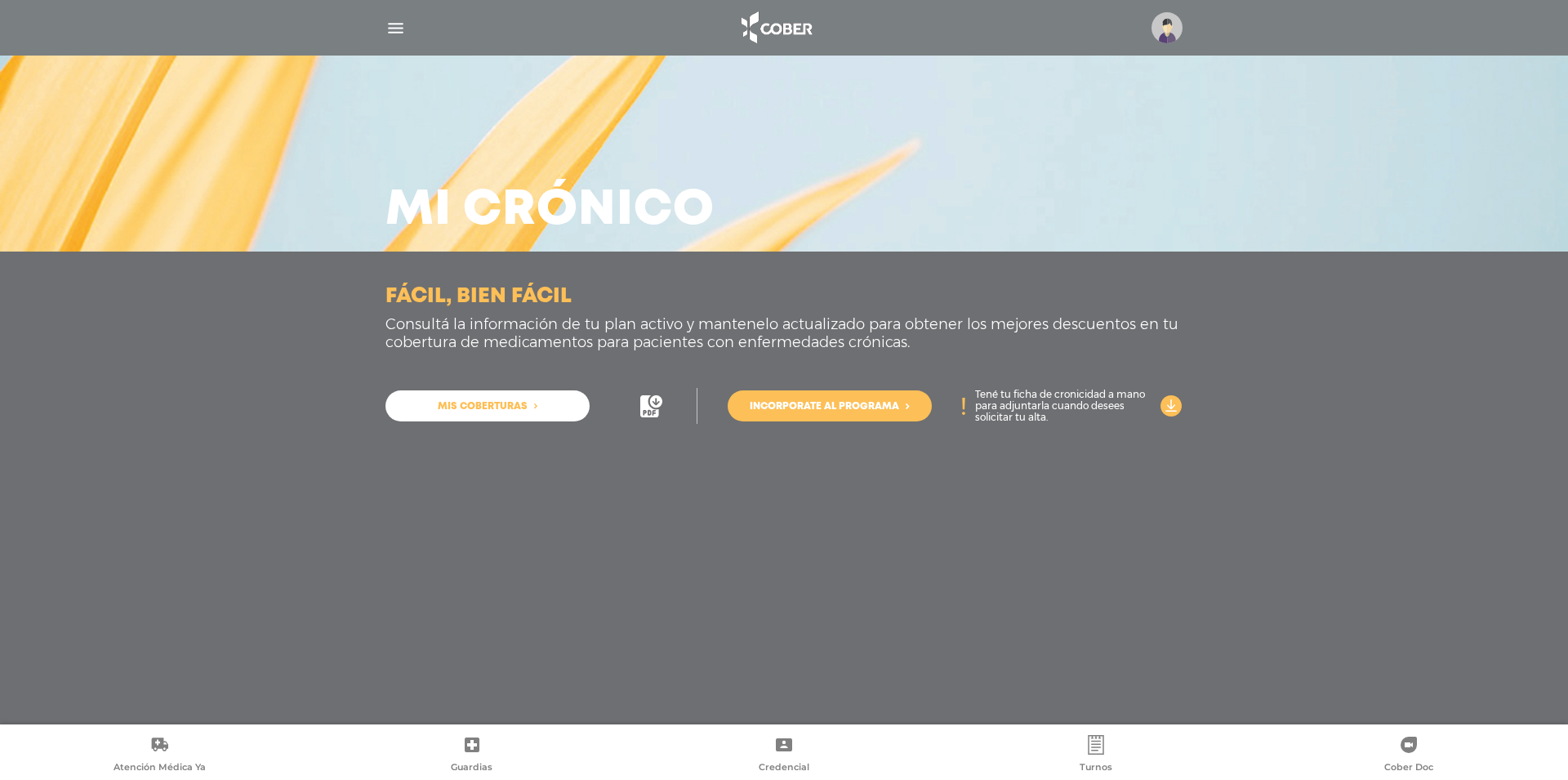
click at [392, 25] on img "button" at bounding box center [396, 28] width 20 height 20
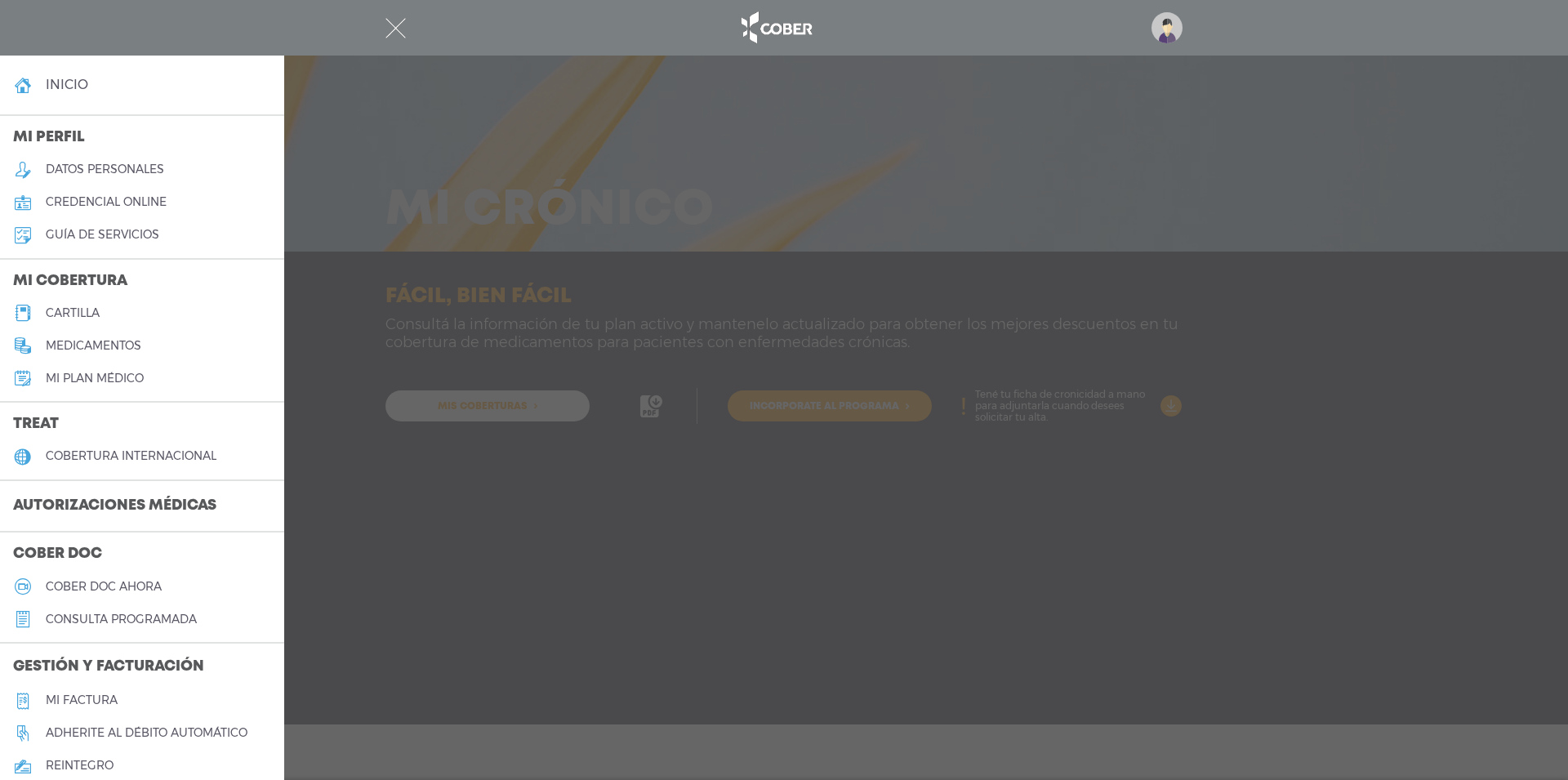
click at [348, 75] on div at bounding box center [784, 390] width 1568 height 780
